Goal: Check status: Check status

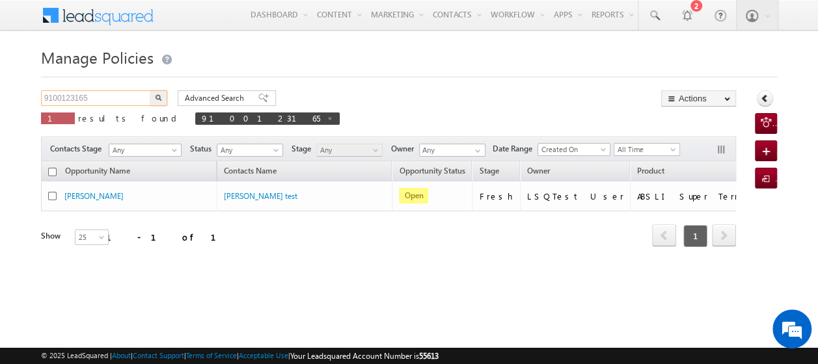
click at [98, 95] on input "9100123165" at bounding box center [96, 98] width 111 height 16
type input "9"
paste input "8951580516"
type input "8951580516"
click at [150, 90] on button "button" at bounding box center [158, 98] width 17 height 16
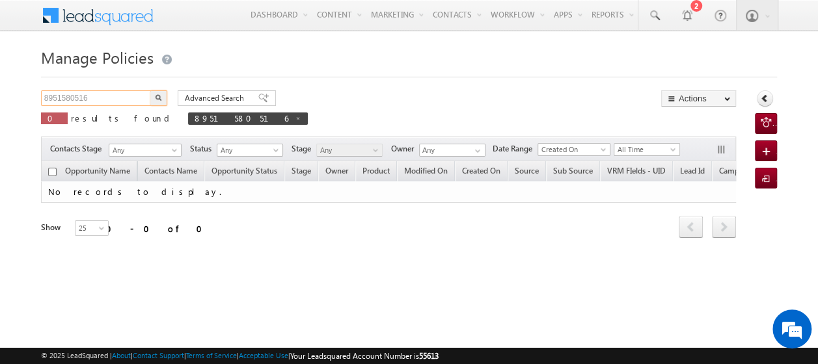
click at [99, 95] on input "8951580516" at bounding box center [96, 98] width 111 height 16
type input "8"
paste input "7807809564"
click at [150, 90] on button "button" at bounding box center [158, 98] width 17 height 16
click at [100, 98] on input "7807809564" at bounding box center [96, 98] width 111 height 16
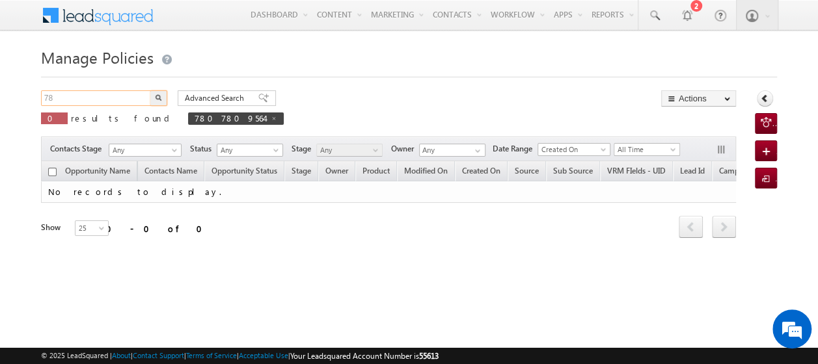
type input "7"
paste input "9865323754"
type input "9865323754"
click at [150, 90] on button "button" at bounding box center [158, 98] width 17 height 16
